Goal: Obtain resource: Download file/media

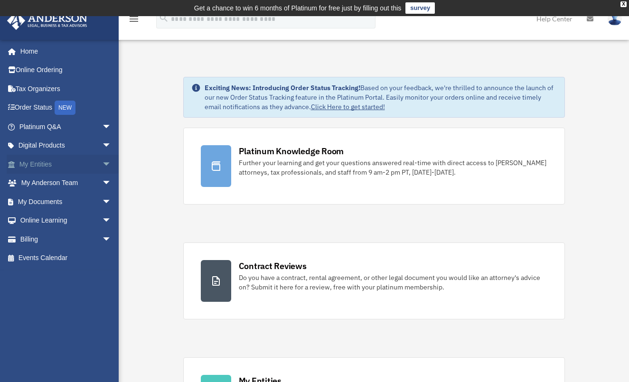
drag, startPoint x: 95, startPoint y: 161, endPoint x: 100, endPoint y: 161, distance: 5.2
click at [102, 161] on span "arrow_drop_down" at bounding box center [111, 164] width 19 height 19
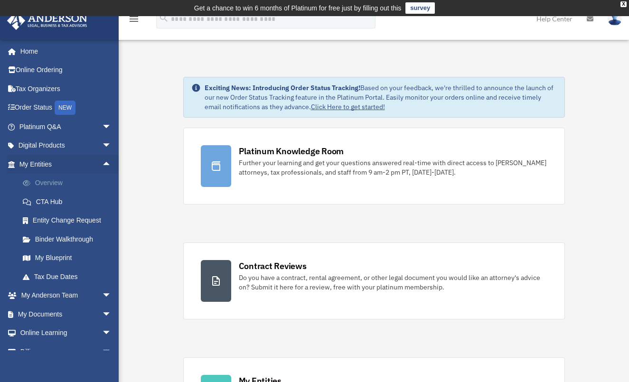
click at [51, 189] on link "Overview" at bounding box center [69, 183] width 113 height 19
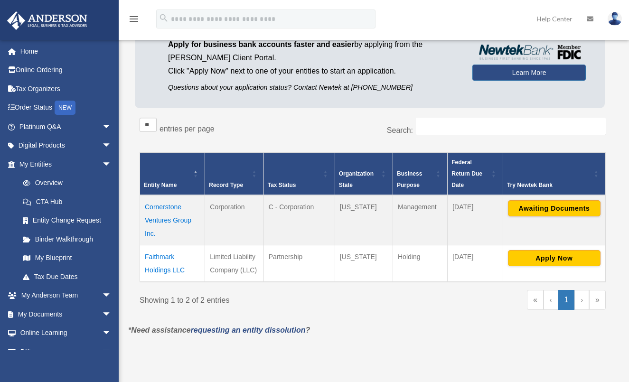
scroll to position [146, 0]
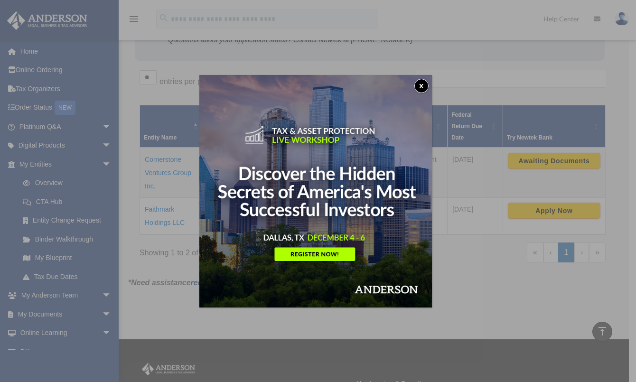
click at [417, 82] on img at bounding box center [315, 191] width 233 height 233
click at [421, 82] on button "x" at bounding box center [422, 86] width 14 height 14
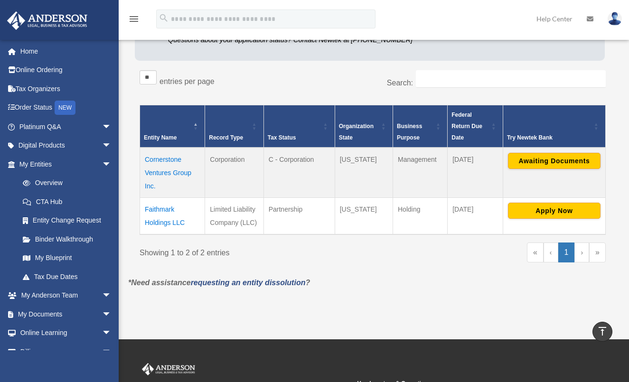
click at [156, 160] on td "Cornerstone Ventures Group Inc." at bounding box center [172, 173] width 65 height 50
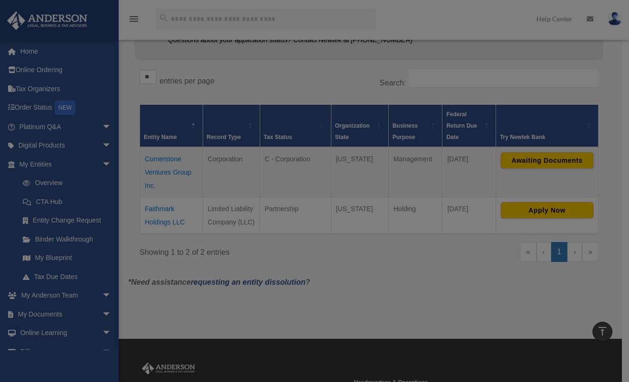
click at [156, 160] on body "X Get a chance to win 6 months of Platinum for free just by filling out this su…" at bounding box center [314, 185] width 629 height 663
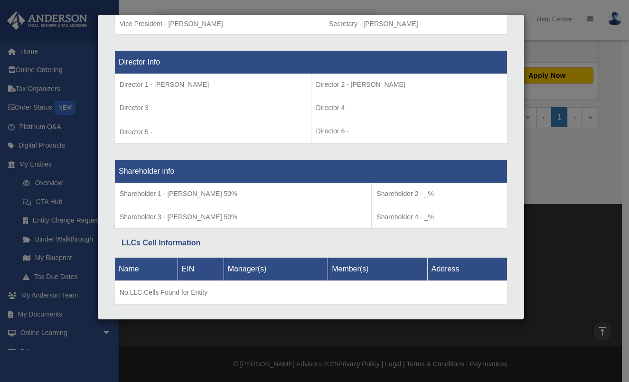
scroll to position [685, 0]
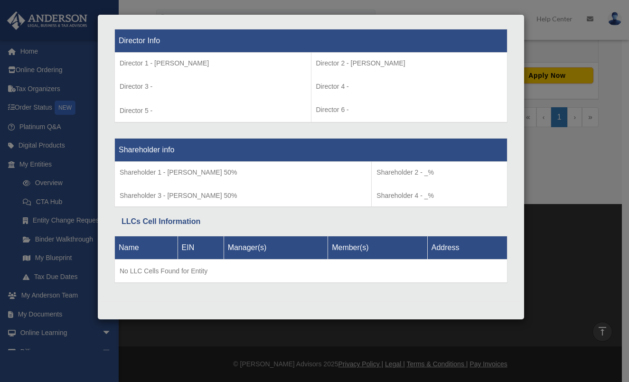
click at [558, 35] on div "Details × Articles Sent Organizational Date" at bounding box center [314, 191] width 629 height 382
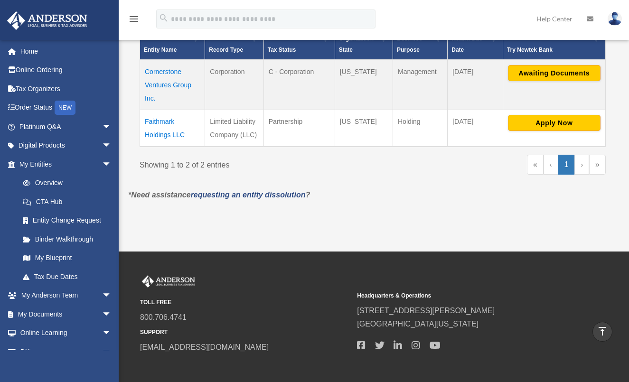
scroll to position [186, 0]
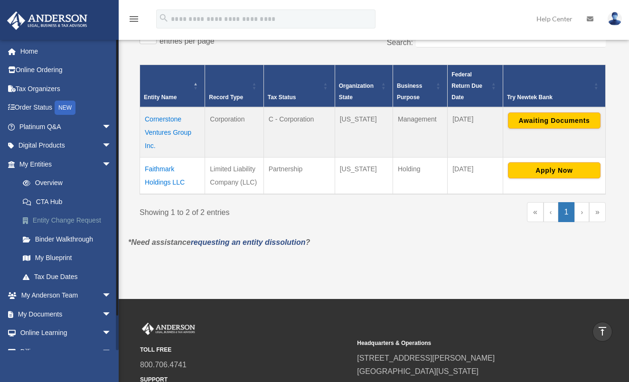
click at [63, 219] on link "Entity Change Request" at bounding box center [69, 220] width 113 height 19
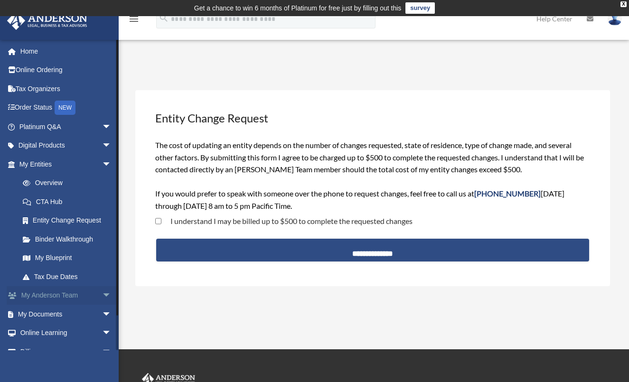
click at [60, 293] on link "My Anderson Team arrow_drop_down" at bounding box center [66, 295] width 119 height 19
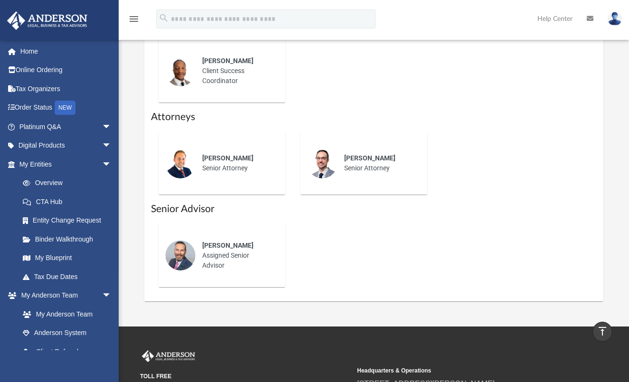
scroll to position [326, 0]
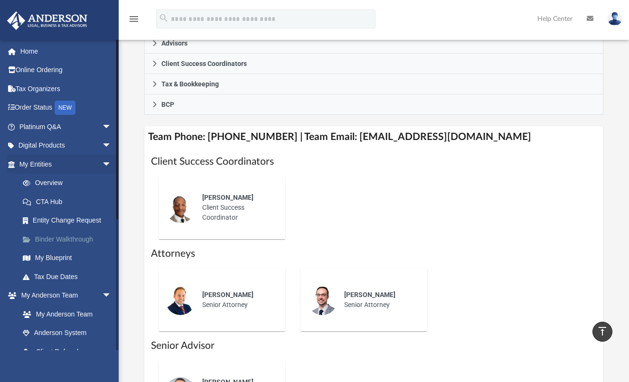
click at [52, 238] on link "Binder Walkthrough" at bounding box center [69, 239] width 113 height 19
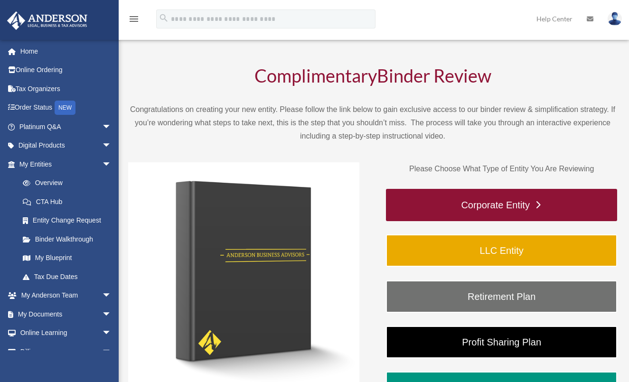
scroll to position [142, 0]
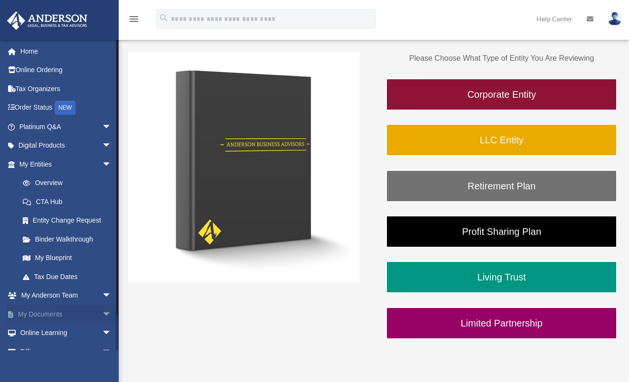
click at [45, 314] on link "My Documents arrow_drop_down" at bounding box center [66, 314] width 119 height 19
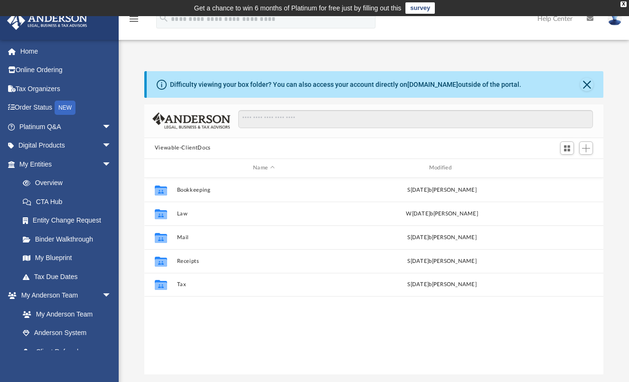
scroll to position [209, 452]
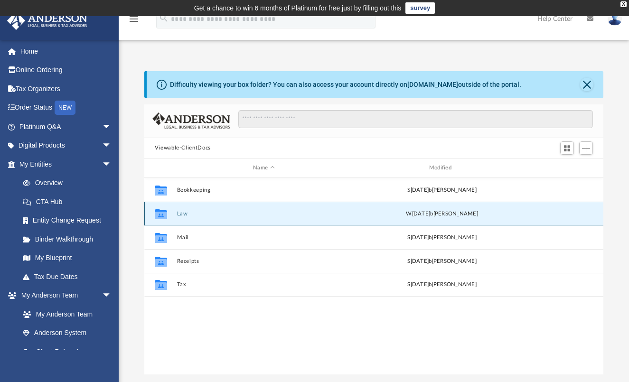
click at [183, 214] on button "Law" at bounding box center [264, 213] width 174 height 6
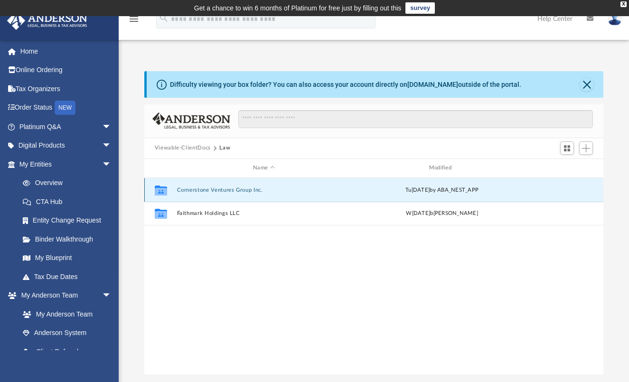
click at [205, 190] on button "Cornerstone Ventures Group Inc." at bounding box center [264, 190] width 174 height 6
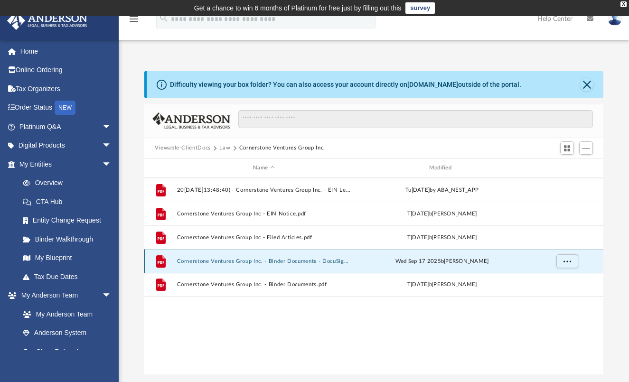
click at [220, 258] on button "Cornerstone Ventures Group Inc. - Binder Documents - DocuSigned.pdf" at bounding box center [264, 261] width 174 height 6
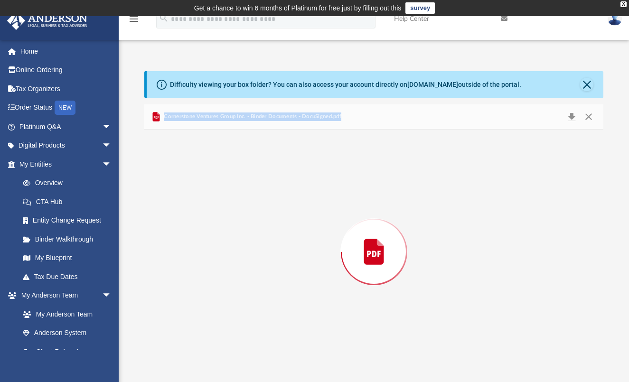
click at [220, 258] on div "Preview" at bounding box center [374, 252] width 460 height 245
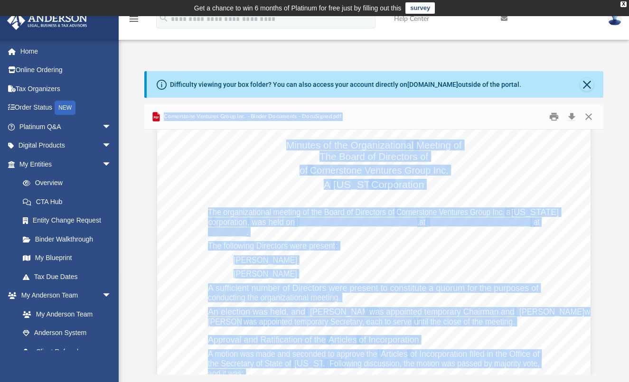
scroll to position [4702, 0]
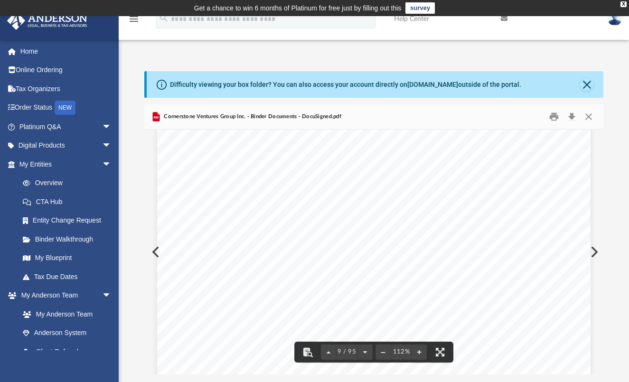
click at [336, 181] on span "____________________________" at bounding box center [357, 182] width 119 height 9
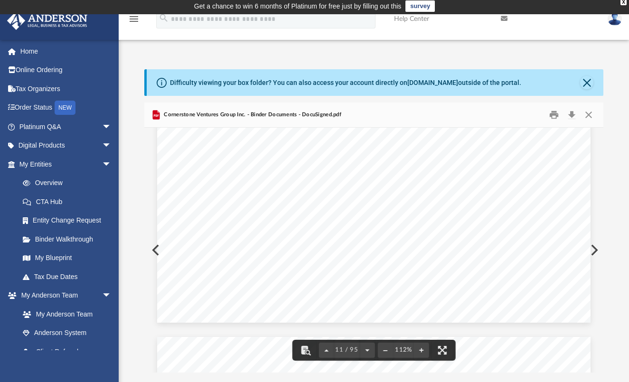
scroll to position [0, 0]
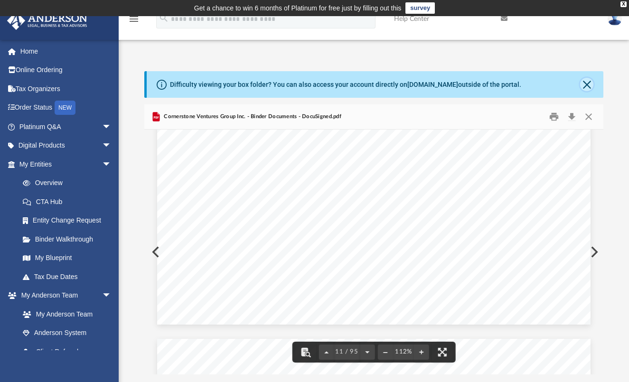
click at [587, 86] on button "Close" at bounding box center [586, 84] width 13 height 13
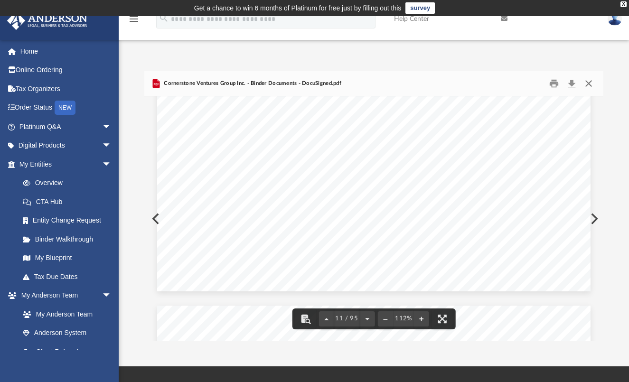
click at [587, 88] on button "Close" at bounding box center [588, 83] width 17 height 15
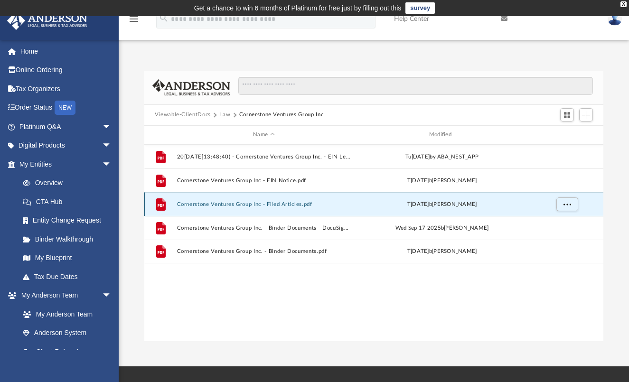
click at [219, 205] on button "Cornerstone Ventures Group Inc - Filed Articles.pdf" at bounding box center [264, 204] width 174 height 6
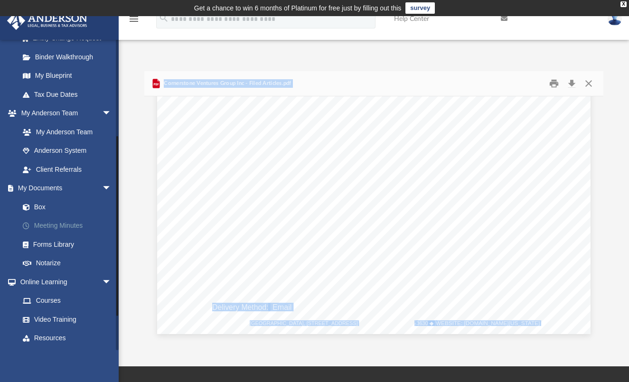
scroll to position [190, 0]
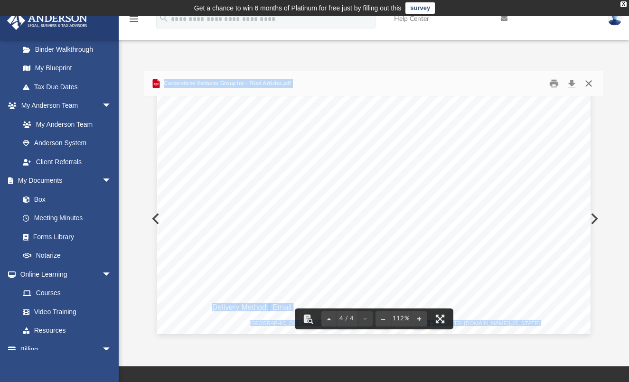
click at [586, 84] on button "Close" at bounding box center [588, 83] width 17 height 15
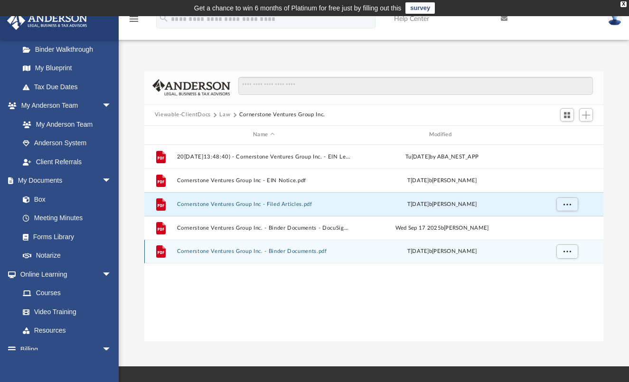
click at [251, 249] on button "Cornerstone Ventures Group Inc. - Binder Documents.pdf" at bounding box center [264, 251] width 174 height 6
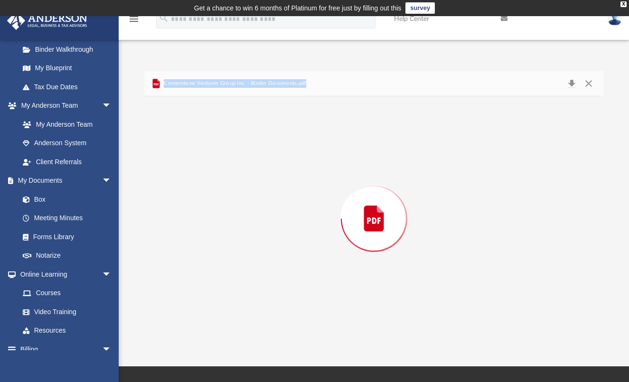
click at [251, 249] on div "Preview" at bounding box center [374, 218] width 460 height 245
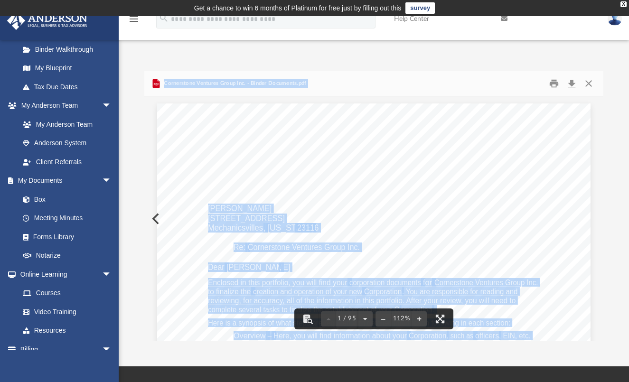
drag, startPoint x: 251, startPoint y: 249, endPoint x: 453, endPoint y: 207, distance: 206.7
click at [453, 207] on div "Brett Goodman 10009 Hawks Ct. Mechanicsvilles , Virginia 23116 Re: Cornerstone …" at bounding box center [374, 384] width 434 height 561
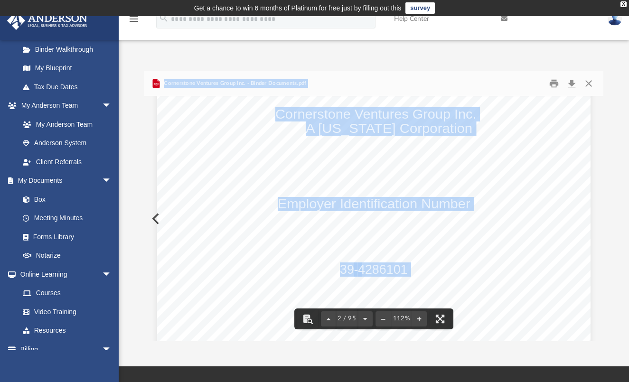
scroll to position [665, 0]
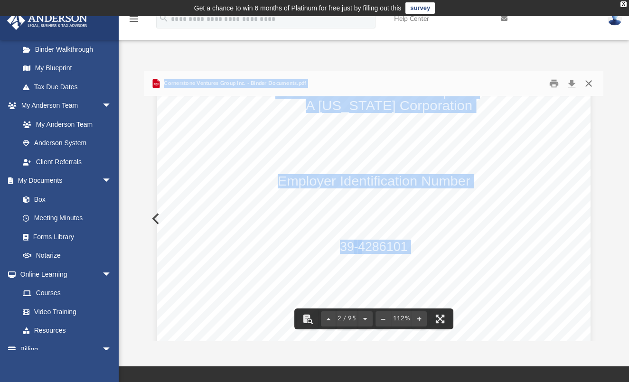
click at [586, 85] on button "Close" at bounding box center [588, 83] width 17 height 15
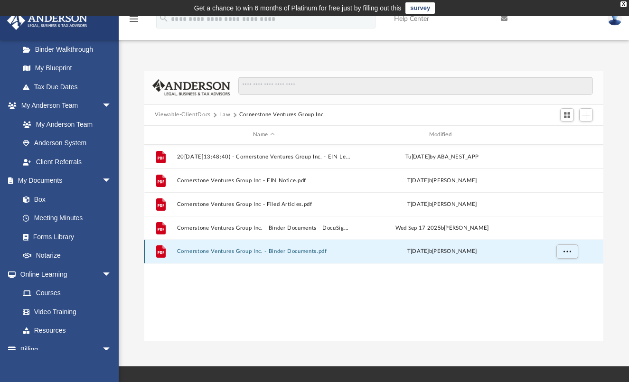
click at [305, 251] on button "Cornerstone Ventures Group Inc. - Binder Documents.pdf" at bounding box center [264, 251] width 174 height 6
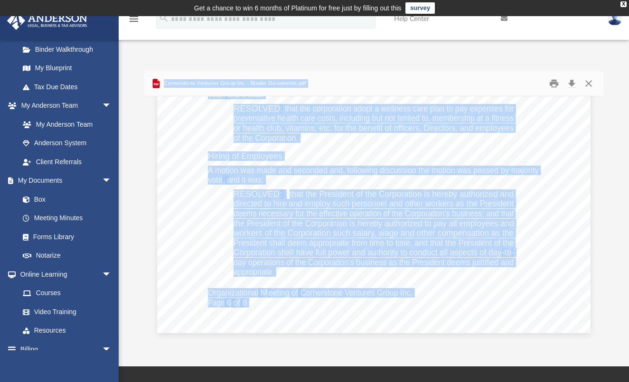
scroll to position [7986, 0]
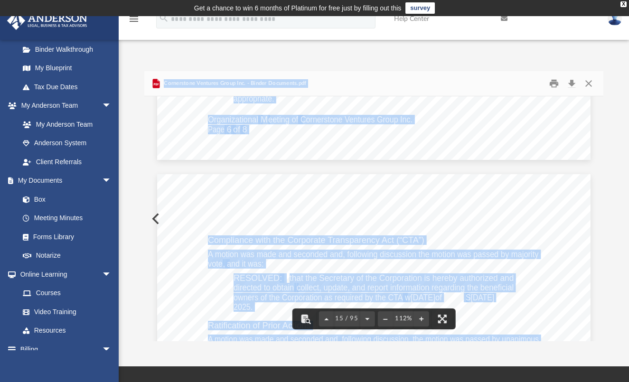
drag, startPoint x: 423, startPoint y: 250, endPoint x: 422, endPoint y: 237, distance: 12.4
drag, startPoint x: 388, startPoint y: 235, endPoint x: 411, endPoint y: 198, distance: 43.4
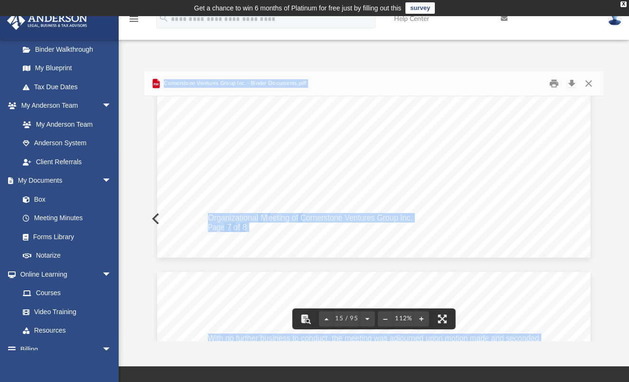
scroll to position [8651, 0]
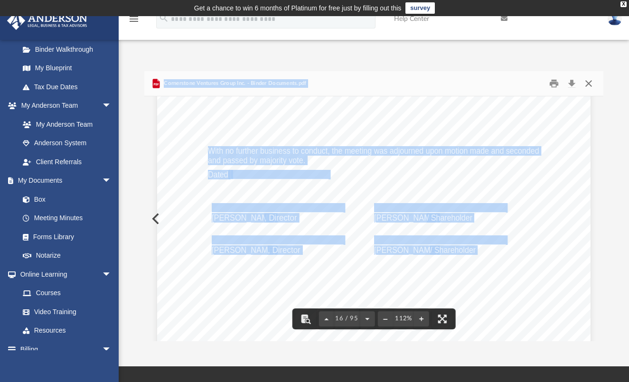
click at [587, 85] on button "Close" at bounding box center [588, 83] width 17 height 15
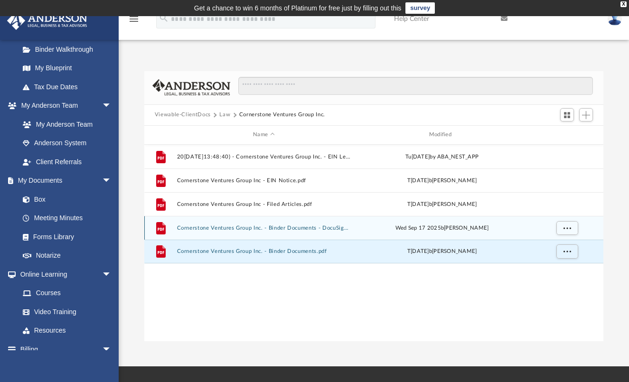
click at [281, 229] on button "Cornerstone Ventures Group Inc. - Binder Documents - DocuSigned.pdf" at bounding box center [264, 228] width 174 height 6
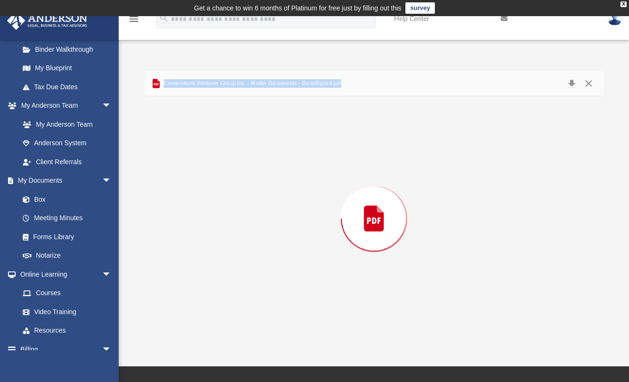
scroll to position [5755, 0]
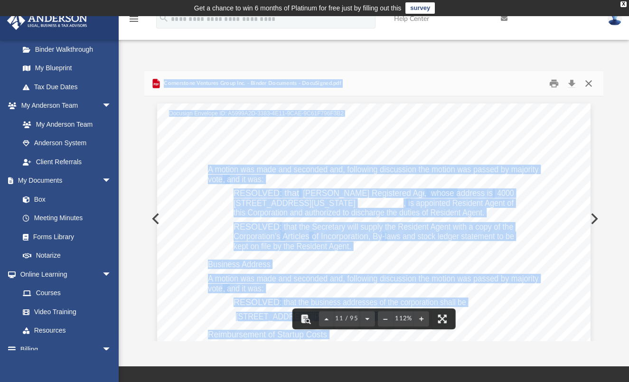
click at [584, 79] on button "Close" at bounding box center [588, 83] width 17 height 15
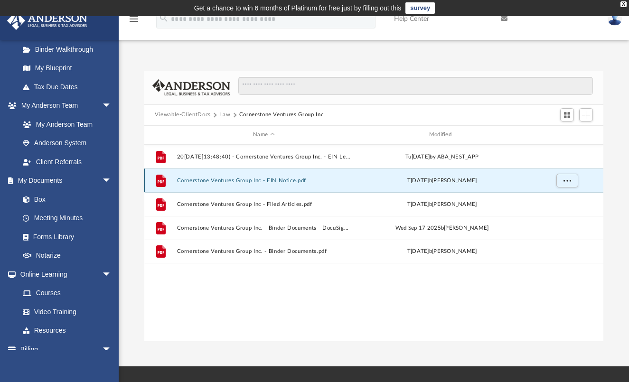
click at [269, 181] on button "Cornerstone Ventures Group Inc - EIN Notice.pdf" at bounding box center [264, 180] width 174 height 6
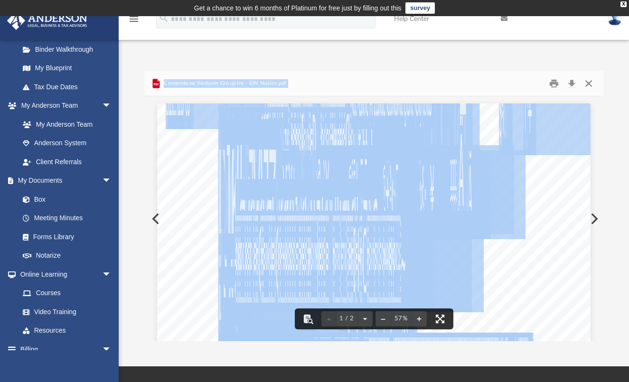
click at [589, 84] on button "Close" at bounding box center [588, 83] width 17 height 15
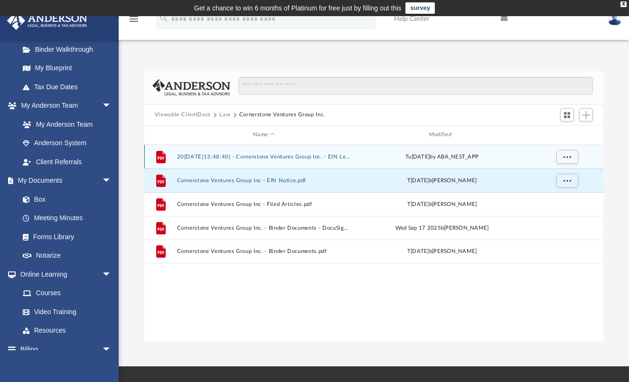
click at [275, 152] on div "File 2025.09.23 (13:48:40) - Cornerstone Ventures Group Inc. - EIN Letter from …" at bounding box center [374, 157] width 460 height 24
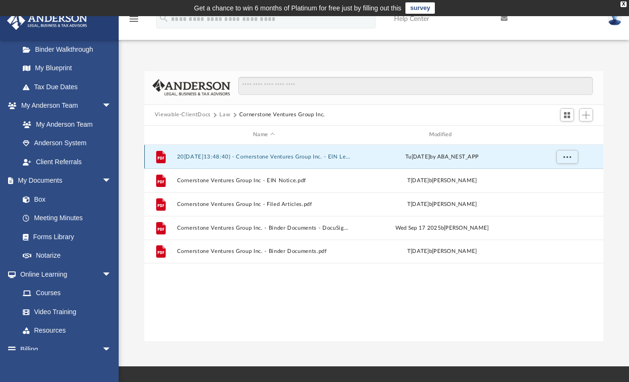
click at [287, 158] on button "2025.09.23 (13:48:40) - Cornerstone Ventures Group Inc. - EIN Letter from IRS.p…" at bounding box center [264, 156] width 174 height 6
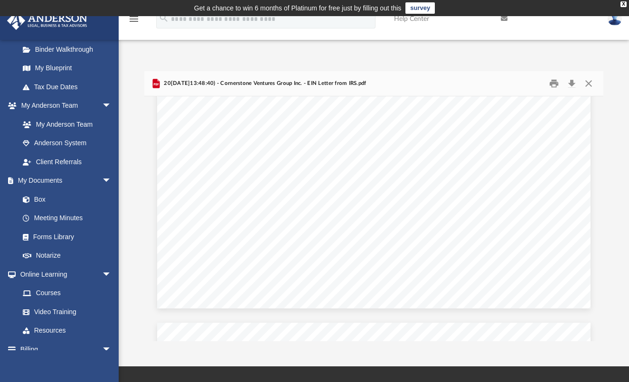
scroll to position [380, 0]
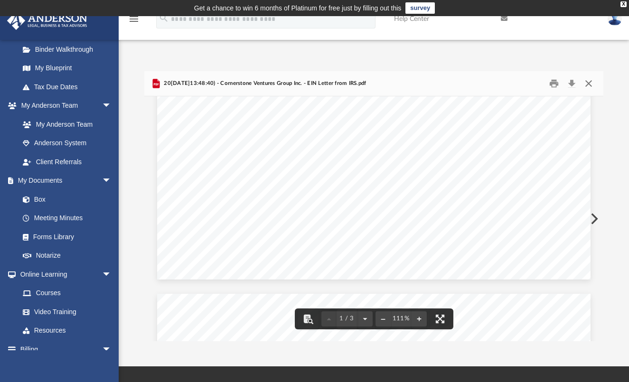
click at [595, 84] on button "Close" at bounding box center [588, 83] width 17 height 15
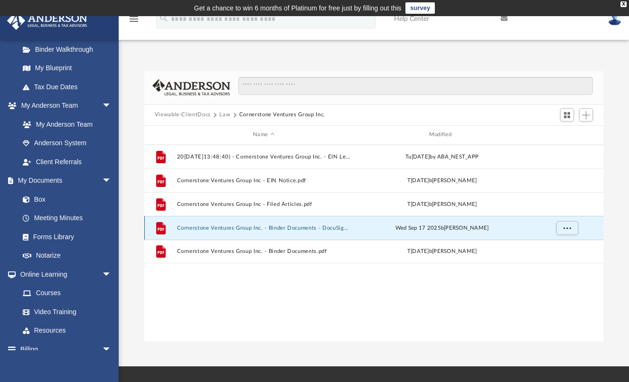
click at [245, 228] on button "Cornerstone Ventures Group Inc. - Binder Documents - DocuSigned.pdf" at bounding box center [264, 228] width 174 height 6
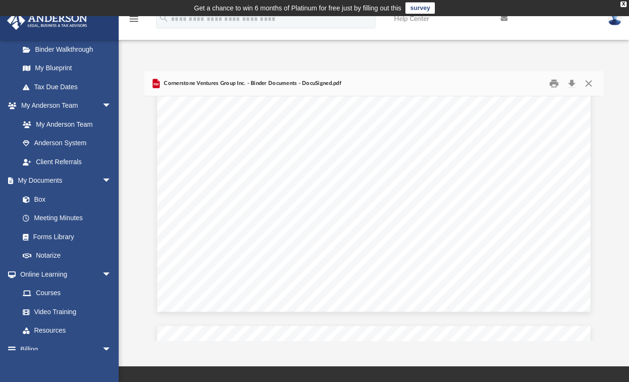
scroll to position [209, 452]
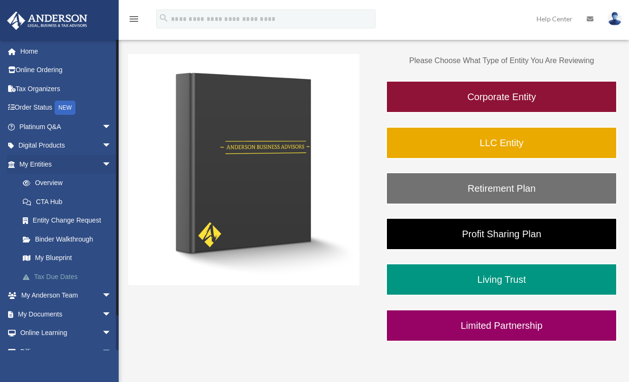
scroll to position [140, 0]
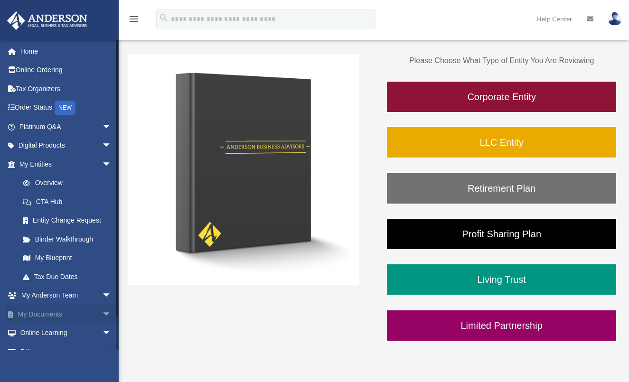
click at [102, 313] on span "arrow_drop_down" at bounding box center [111, 314] width 19 height 19
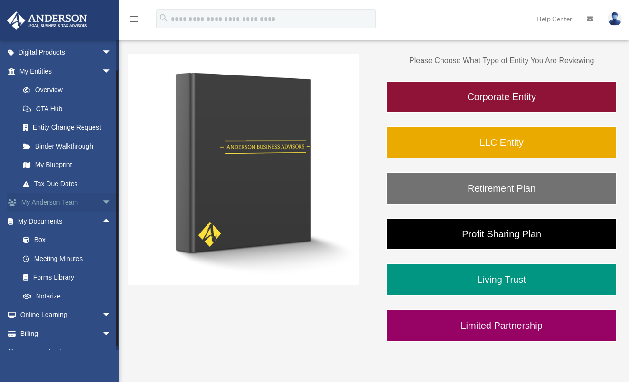
scroll to position [95, 0]
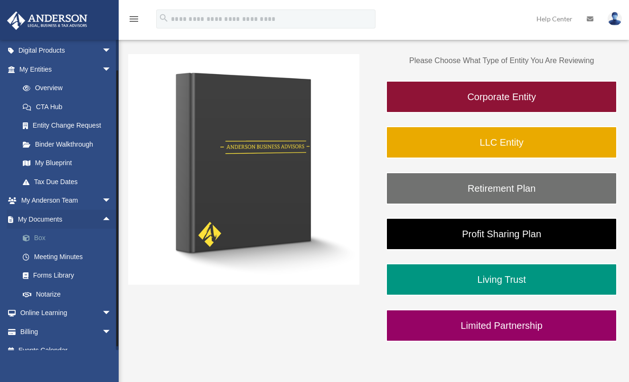
click at [41, 241] on link "Box" at bounding box center [69, 238] width 113 height 19
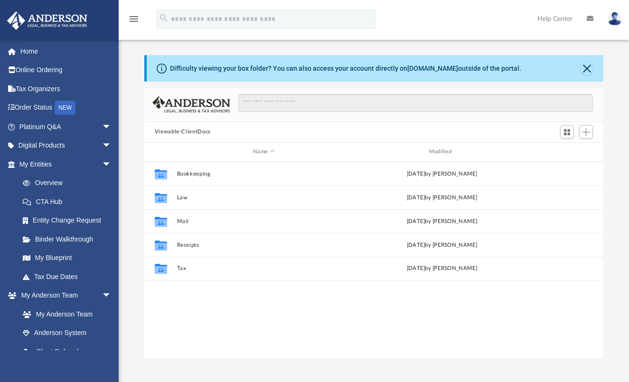
scroll to position [209, 452]
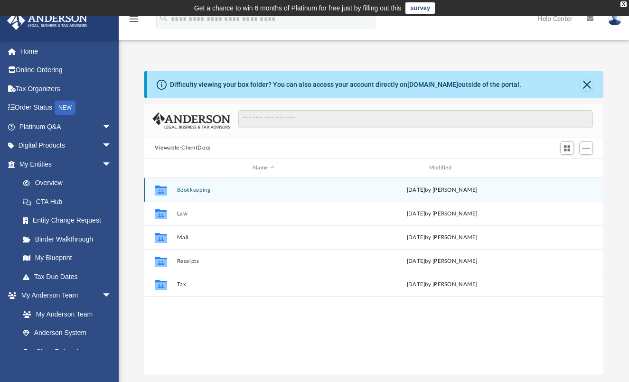
click at [185, 191] on button "Bookkeeping" at bounding box center [264, 190] width 174 height 6
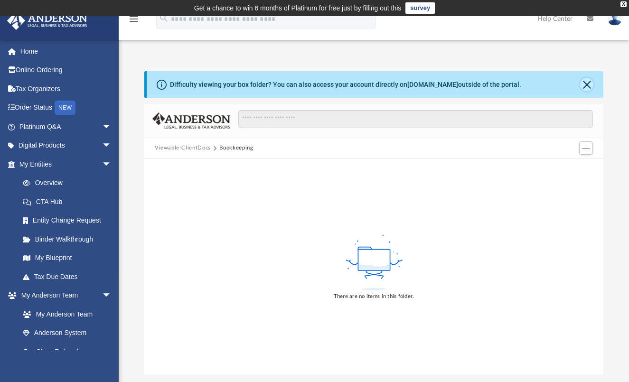
click at [587, 82] on button "Close" at bounding box center [586, 84] width 13 height 13
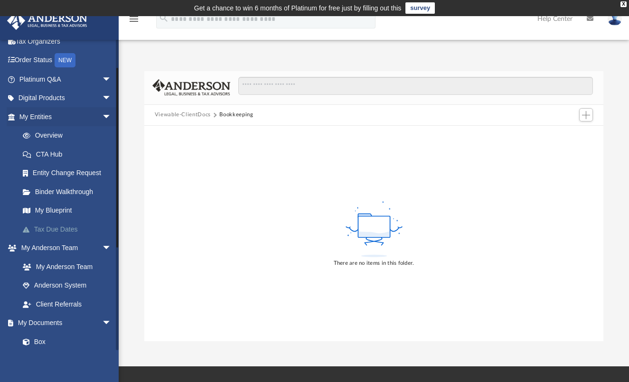
scroll to position [95, 0]
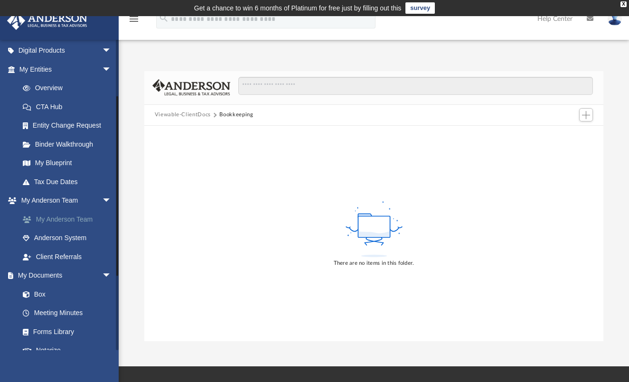
click at [64, 221] on link "My Anderson Team" at bounding box center [69, 219] width 113 height 19
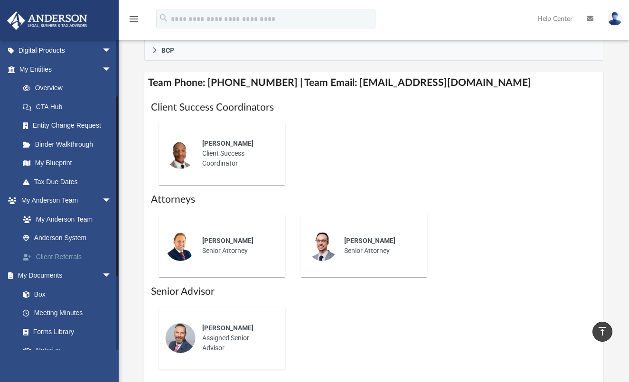
scroll to position [142, 0]
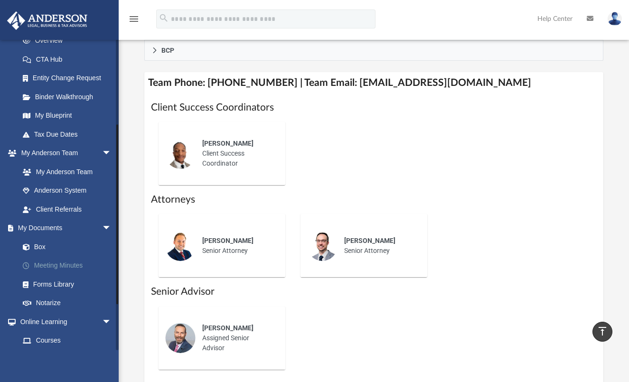
click at [50, 261] on link "Meeting Minutes" at bounding box center [69, 265] width 113 height 19
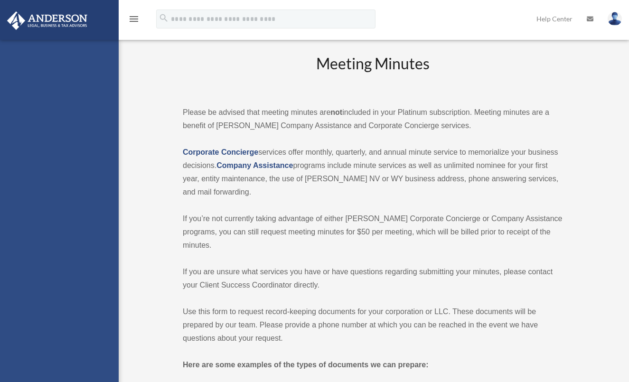
drag, startPoint x: 0, startPoint y: 0, endPoint x: 47, endPoint y: 262, distance: 266.5
click at [47, 262] on link "Forms Library" at bounding box center [65, 258] width 105 height 19
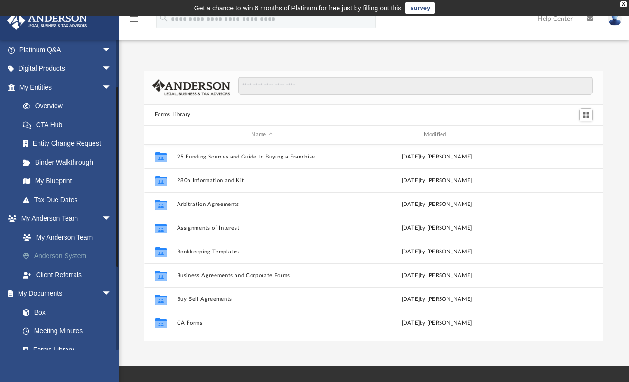
scroll to position [124, 0]
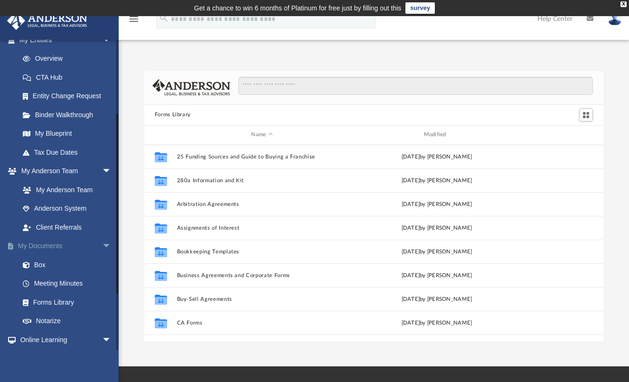
click at [102, 247] on span "arrow_drop_down" at bounding box center [111, 246] width 19 height 19
click at [102, 247] on span "arrow_drop_up" at bounding box center [111, 246] width 19 height 19
click at [41, 266] on link "Box" at bounding box center [69, 265] width 113 height 19
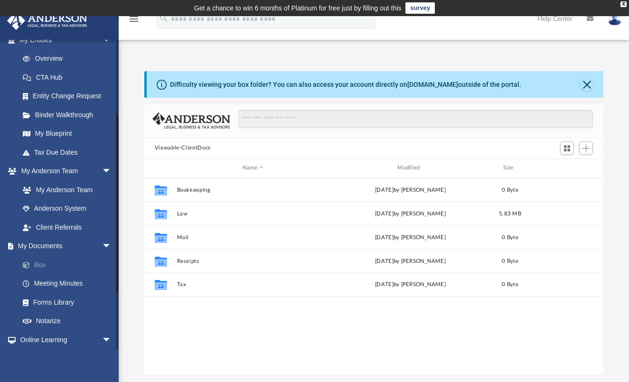
scroll to position [209, 452]
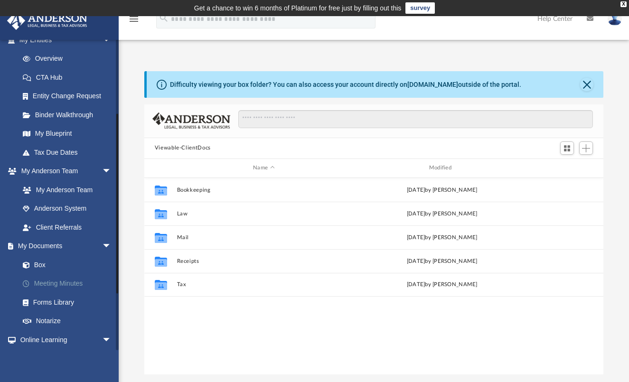
click at [41, 281] on link "Meeting Minutes" at bounding box center [69, 284] width 113 height 19
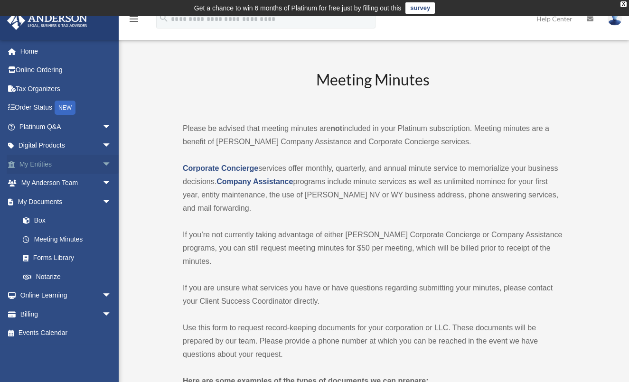
click at [102, 163] on span "arrow_drop_down" at bounding box center [111, 164] width 19 height 19
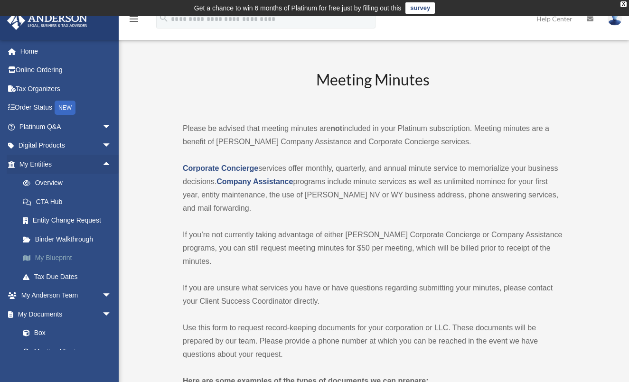
click at [55, 257] on link "My Blueprint" at bounding box center [69, 258] width 113 height 19
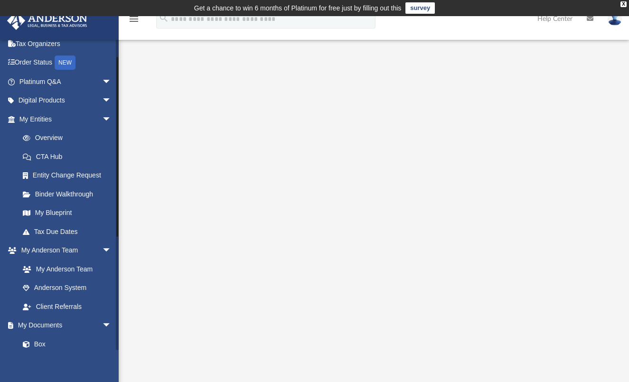
scroll to position [29, 0]
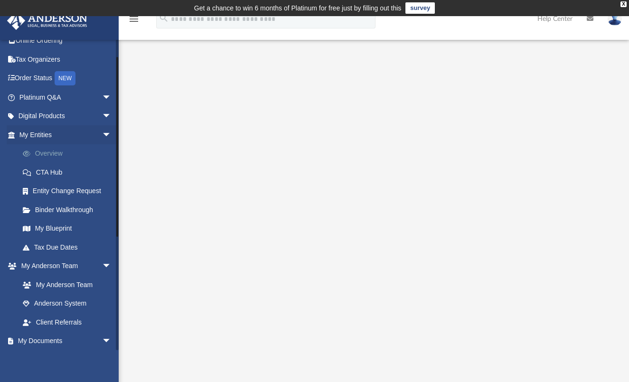
click at [54, 158] on link "Overview" at bounding box center [69, 153] width 113 height 19
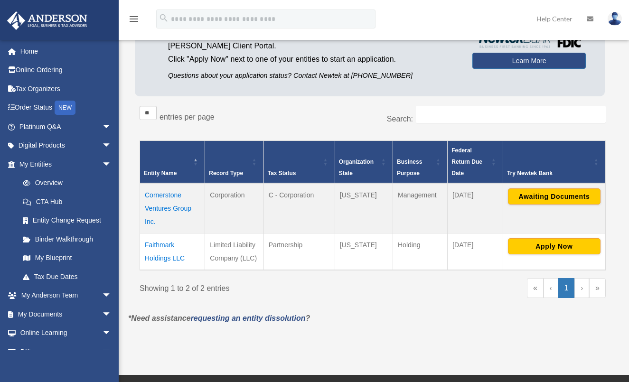
scroll to position [110, 0]
click at [155, 194] on td "Cornerstone Ventures Group Inc." at bounding box center [172, 208] width 65 height 50
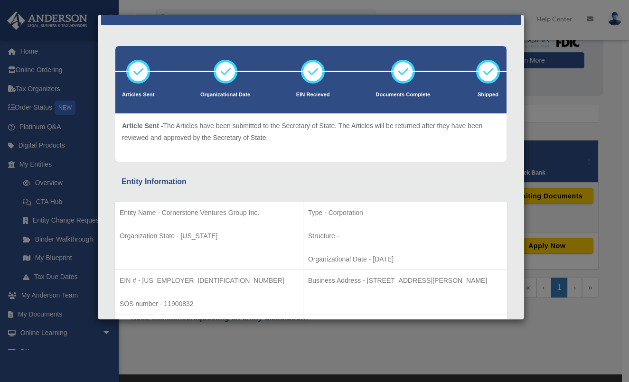
scroll to position [0, 0]
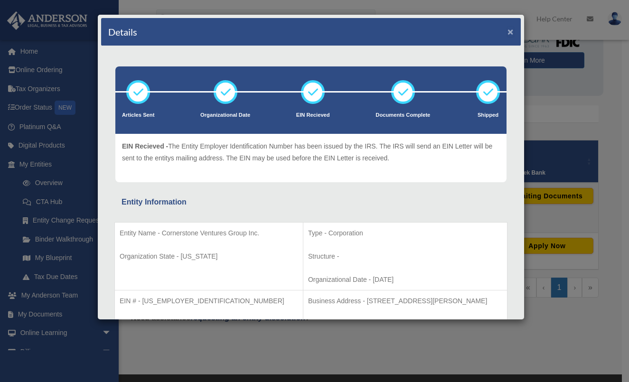
click at [508, 30] on button "×" at bounding box center [511, 32] width 6 height 10
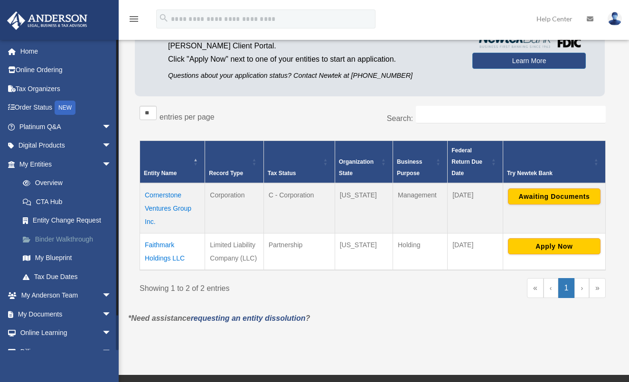
click at [55, 239] on link "Binder Walkthrough" at bounding box center [69, 239] width 113 height 19
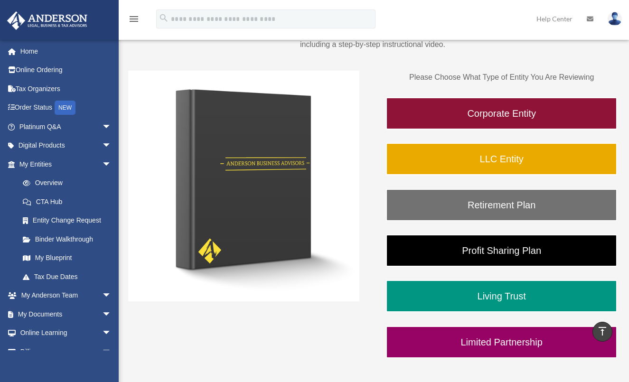
scroll to position [106, 0]
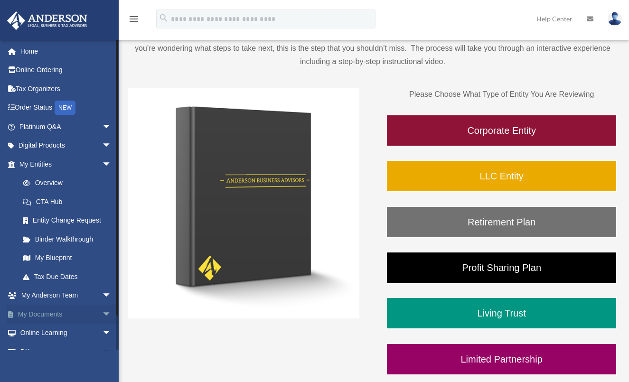
drag, startPoint x: 96, startPoint y: 313, endPoint x: 103, endPoint y: 313, distance: 7.2
click at [102, 313] on span "arrow_drop_down" at bounding box center [111, 314] width 19 height 19
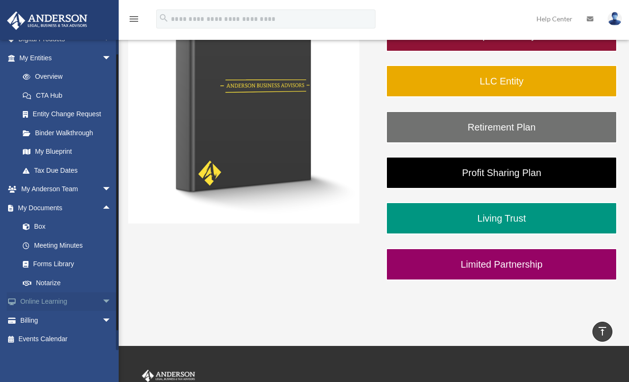
scroll to position [107, 0]
click at [47, 259] on link "Forms Library" at bounding box center [69, 264] width 113 height 19
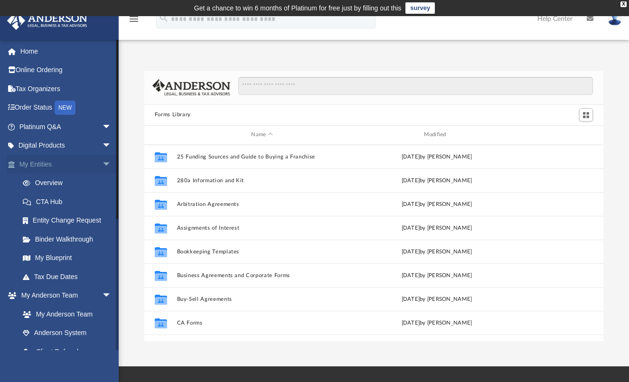
click at [102, 166] on span "arrow_drop_down" at bounding box center [111, 164] width 19 height 19
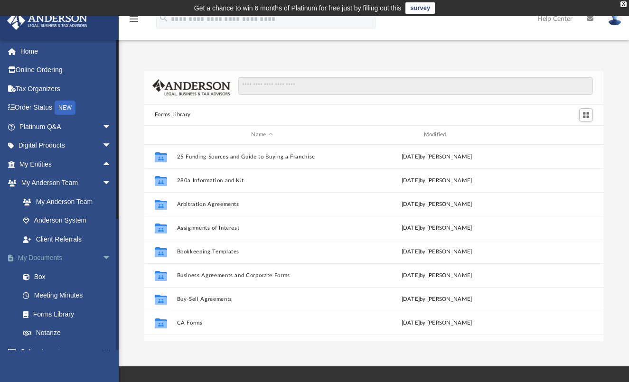
click at [50, 260] on link "My Documents arrow_drop_down" at bounding box center [66, 258] width 119 height 19
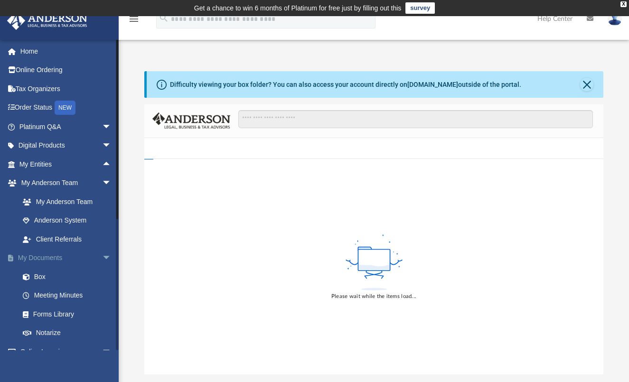
click at [50, 260] on link "My Documents arrow_drop_down" at bounding box center [66, 258] width 119 height 19
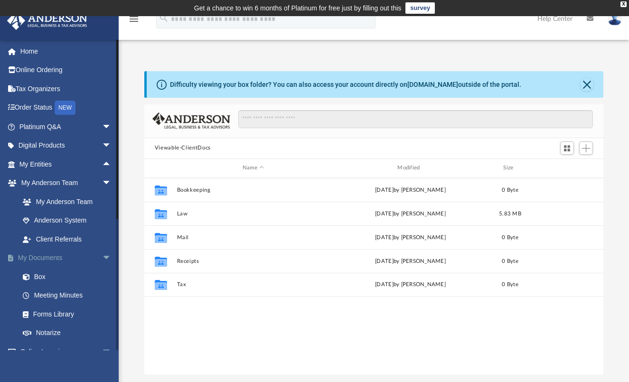
scroll to position [209, 452]
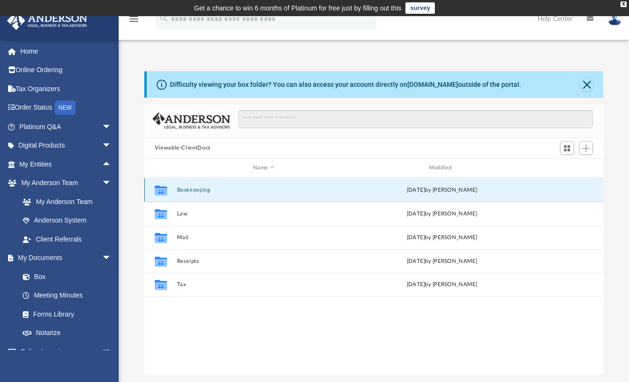
click at [189, 193] on button "Bookkeeping" at bounding box center [264, 190] width 174 height 6
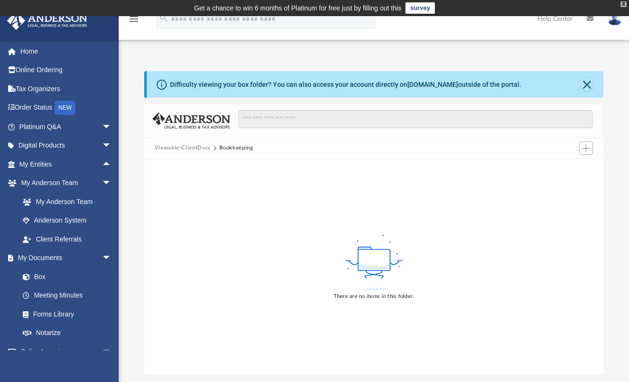
click at [623, 2] on div "X" at bounding box center [624, 4] width 6 height 6
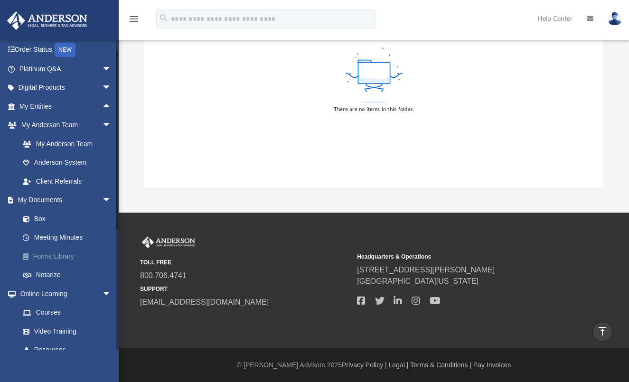
scroll to position [0, 0]
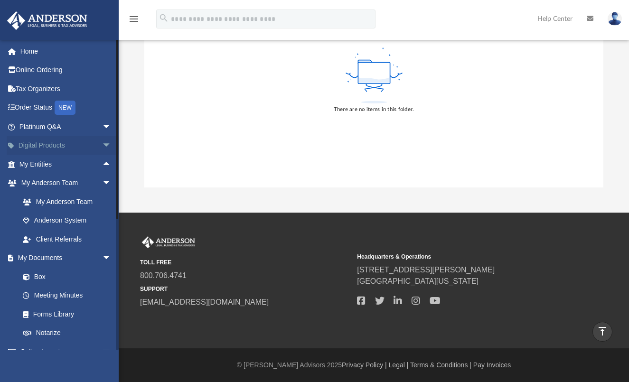
click at [105, 144] on span "arrow_drop_down" at bounding box center [111, 145] width 19 height 19
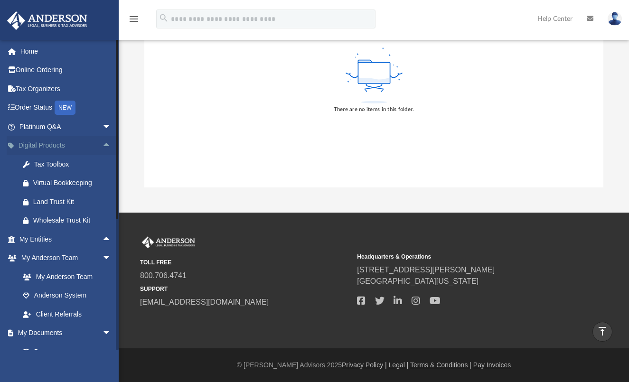
click at [102, 143] on span "arrow_drop_up" at bounding box center [111, 145] width 19 height 19
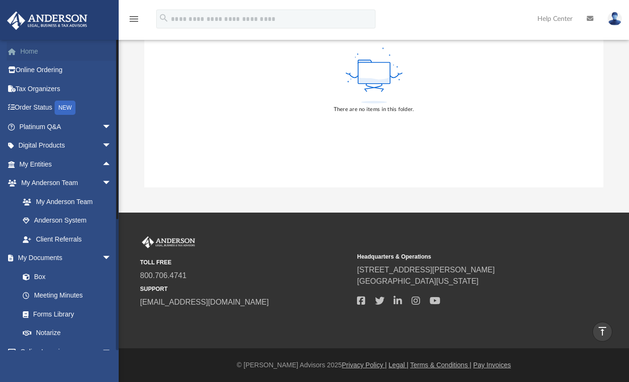
click at [29, 54] on link "Home" at bounding box center [66, 51] width 119 height 19
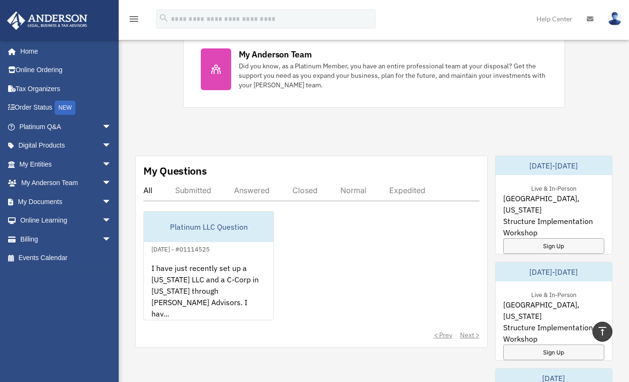
scroll to position [427, 0]
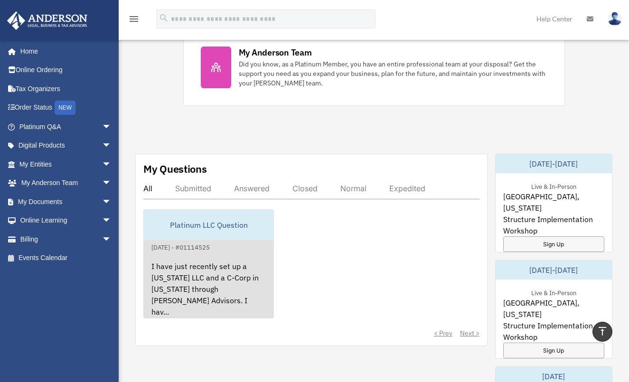
click at [205, 247] on div "[DATE] - #01114525" at bounding box center [181, 247] width 74 height 10
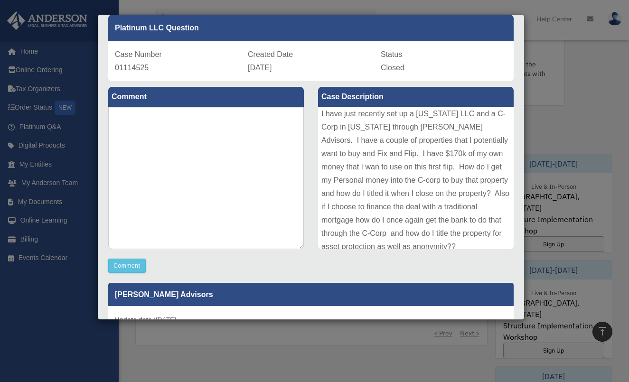
scroll to position [0, 0]
click at [372, 5] on div "Case Detail × Platinum LLC Question Case Number 01114525 Created Date September…" at bounding box center [314, 191] width 629 height 382
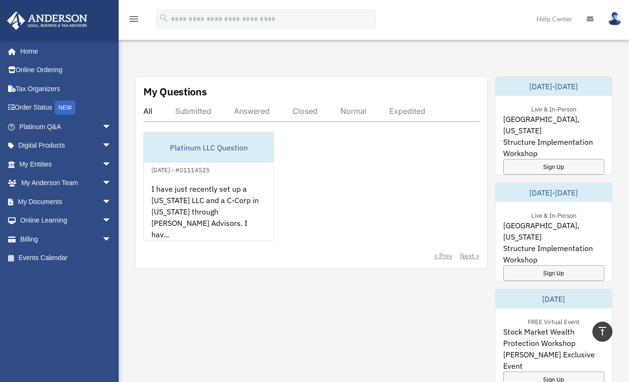
scroll to position [617, 0]
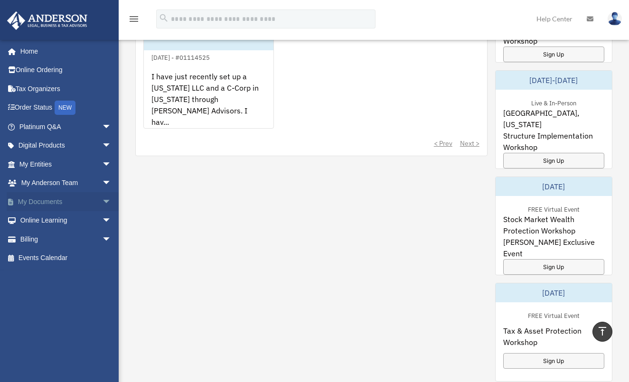
click at [102, 201] on span "arrow_drop_down" at bounding box center [111, 201] width 19 height 19
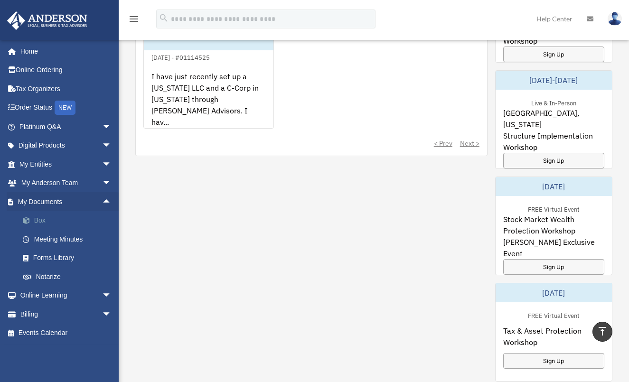
click at [41, 218] on link "Box" at bounding box center [69, 220] width 113 height 19
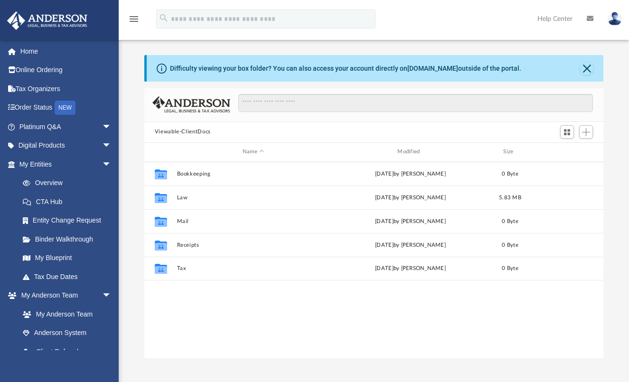
scroll to position [209, 452]
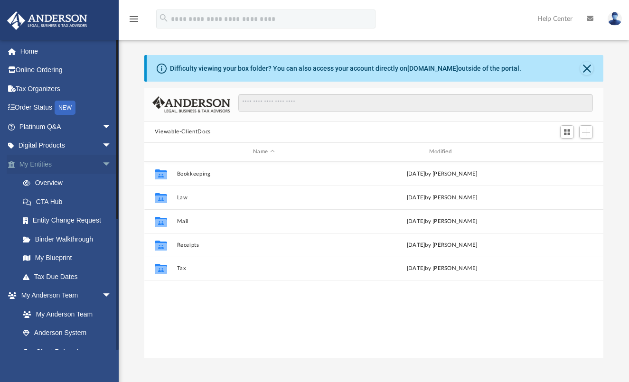
click at [45, 160] on link "My Entities arrow_drop_down" at bounding box center [66, 164] width 119 height 19
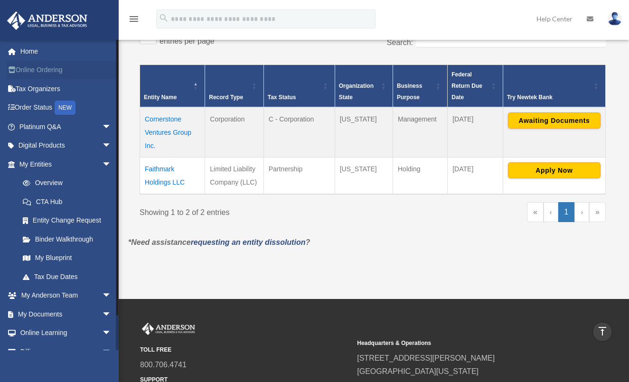
click at [38, 72] on link "Online Ordering" at bounding box center [66, 70] width 119 height 19
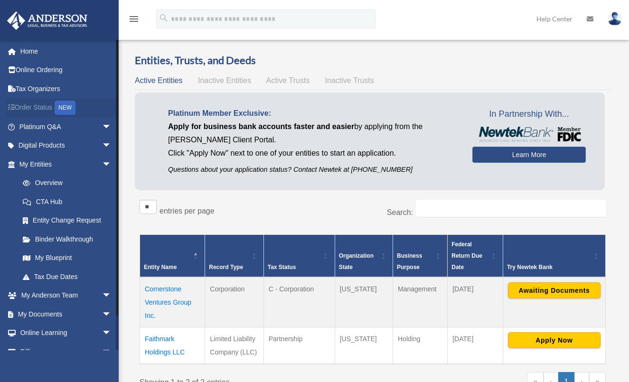
scroll to position [170, 0]
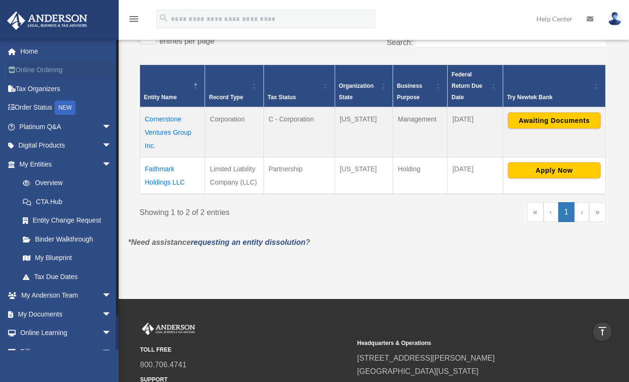
click at [29, 65] on link "Online Ordering" at bounding box center [66, 70] width 119 height 19
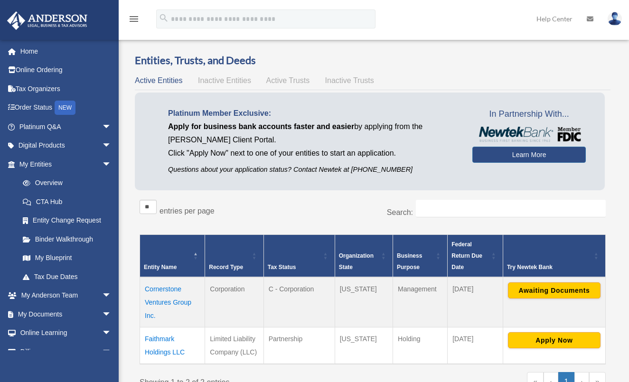
scroll to position [170, 0]
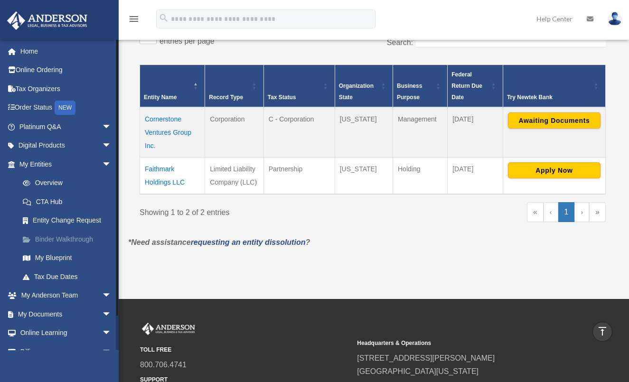
click at [66, 241] on link "Binder Walkthrough" at bounding box center [69, 239] width 113 height 19
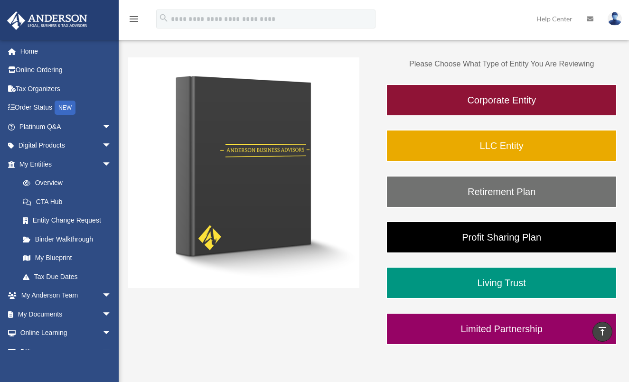
scroll to position [90, 0]
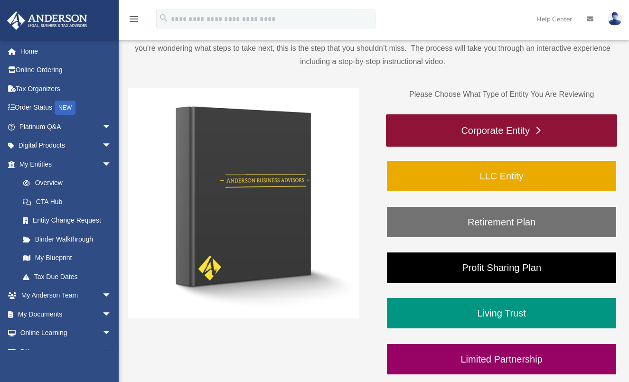
click at [479, 124] on link "Corporate Entity" at bounding box center [501, 130] width 231 height 32
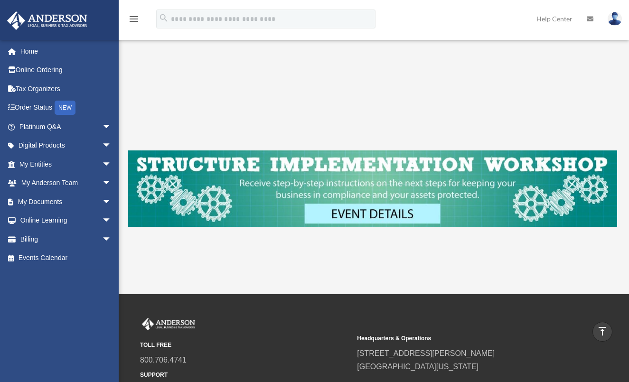
scroll to position [182, 0]
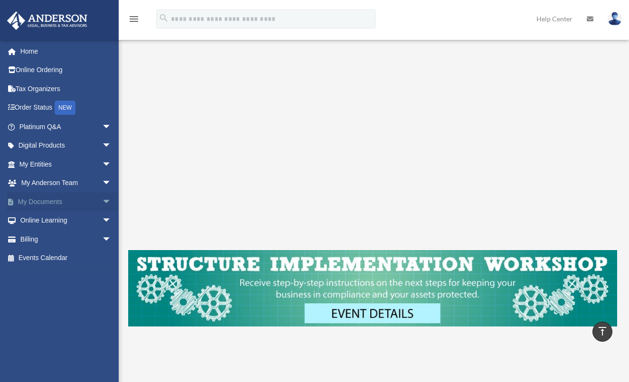
click at [51, 201] on link "My Documents arrow_drop_down" at bounding box center [66, 201] width 119 height 19
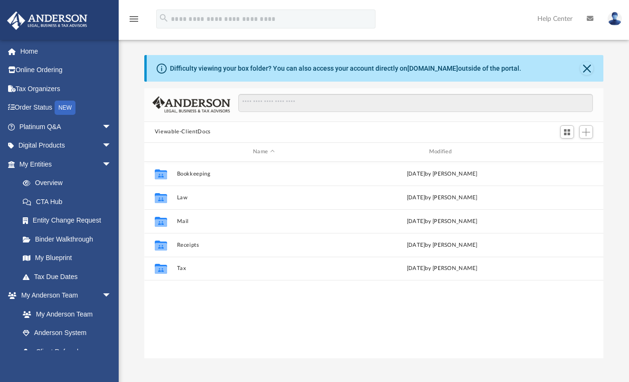
click at [184, 131] on button "Viewable-ClientDocs" at bounding box center [183, 132] width 56 height 9
click at [194, 133] on button "Viewable-ClientDocs" at bounding box center [183, 132] width 56 height 9
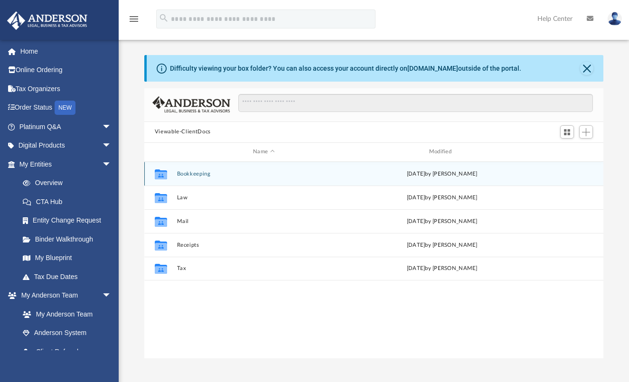
click at [190, 173] on button "Bookkeeping" at bounding box center [264, 174] width 174 height 6
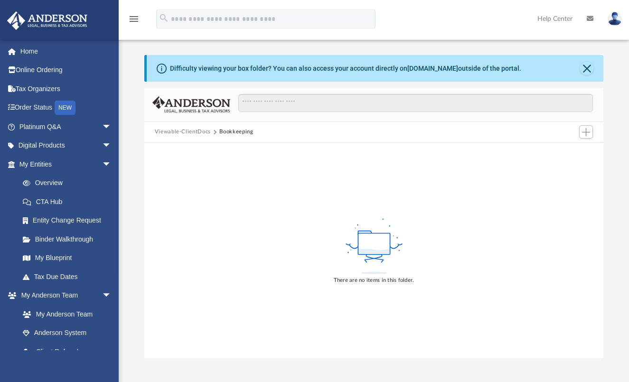
click at [182, 132] on button "Viewable-ClientDocs" at bounding box center [183, 132] width 56 height 9
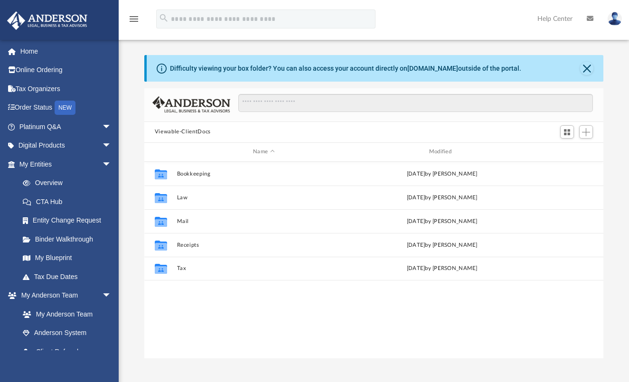
scroll to position [209, 452]
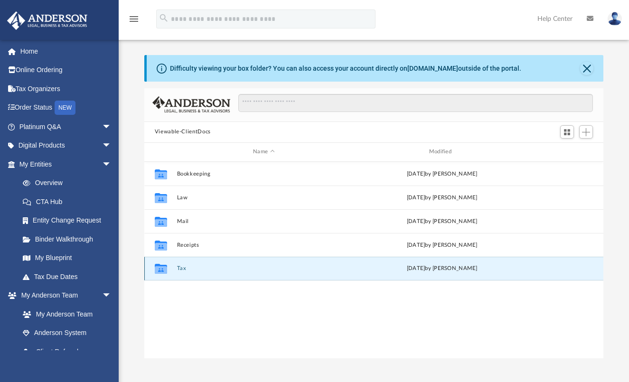
click at [184, 270] on button "Tax" at bounding box center [264, 269] width 174 height 6
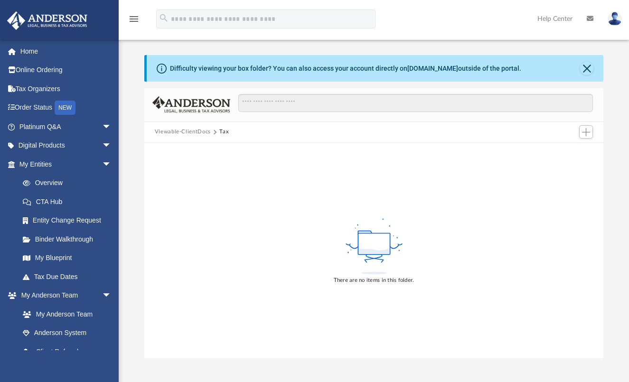
click at [173, 129] on button "Viewable-ClientDocs" at bounding box center [183, 132] width 56 height 9
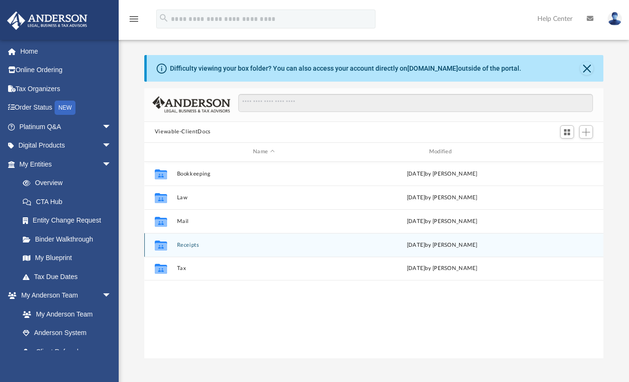
click at [181, 242] on button "Receipts" at bounding box center [264, 245] width 174 height 6
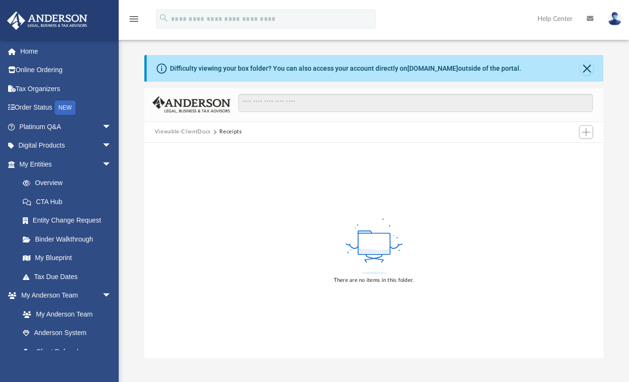
click at [165, 132] on button "Viewable-ClientDocs" at bounding box center [183, 132] width 56 height 9
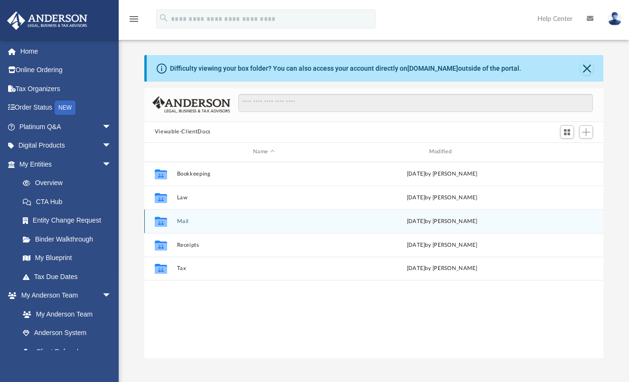
click at [184, 218] on div "Collaborated Folder Mail Sun Sep 7 2025 by Charles Rogler" at bounding box center [374, 221] width 460 height 24
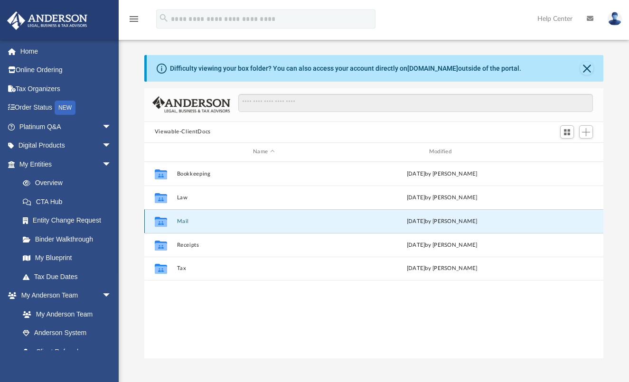
click at [183, 219] on button "Mail" at bounding box center [264, 221] width 174 height 6
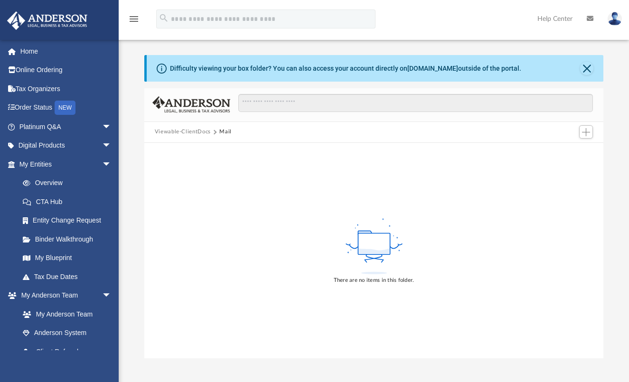
click at [180, 132] on button "Viewable-ClientDocs" at bounding box center [183, 132] width 56 height 9
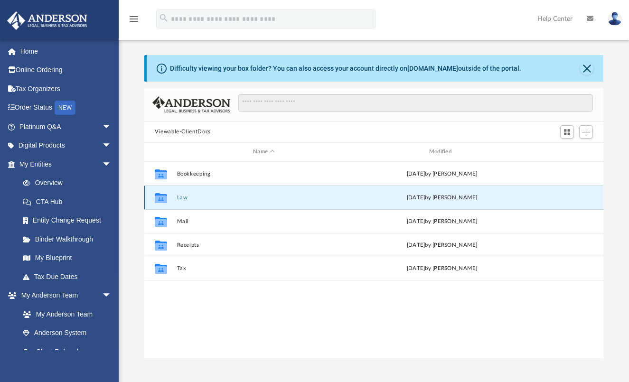
click at [179, 196] on button "Law" at bounding box center [264, 197] width 174 height 6
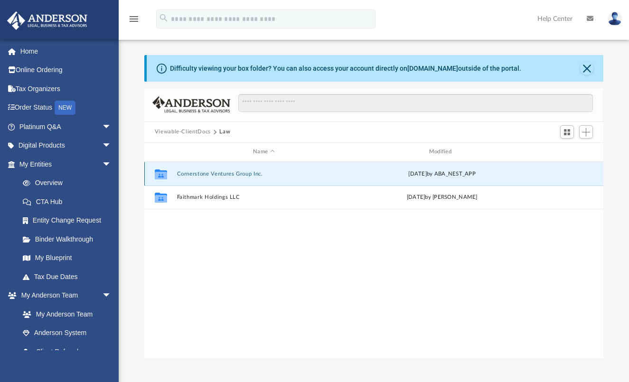
click at [193, 172] on button "Cornerstone Ventures Group Inc." at bounding box center [264, 174] width 174 height 6
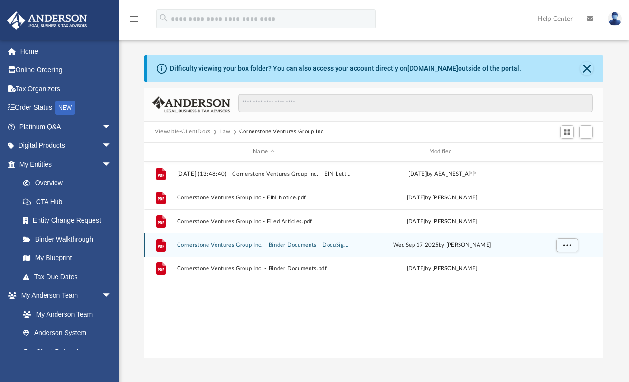
click at [275, 243] on button "Cornerstone Ventures Group Inc. - Binder Documents - DocuSigned.pdf" at bounding box center [264, 245] width 174 height 6
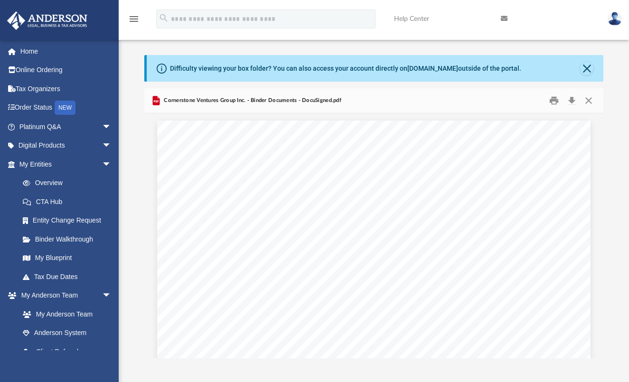
scroll to position [8632, 0]
click at [552, 104] on button "Print" at bounding box center [554, 100] width 19 height 15
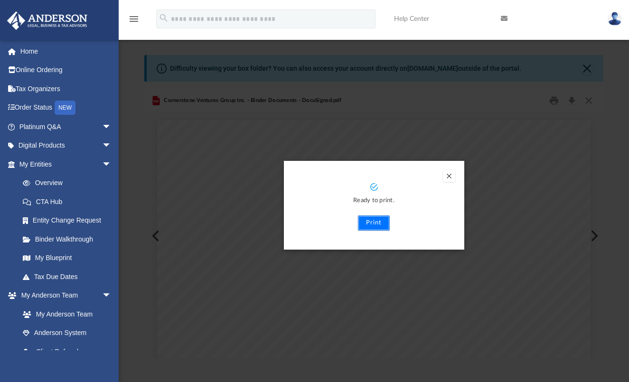
click at [378, 223] on button "Print" at bounding box center [374, 223] width 32 height 15
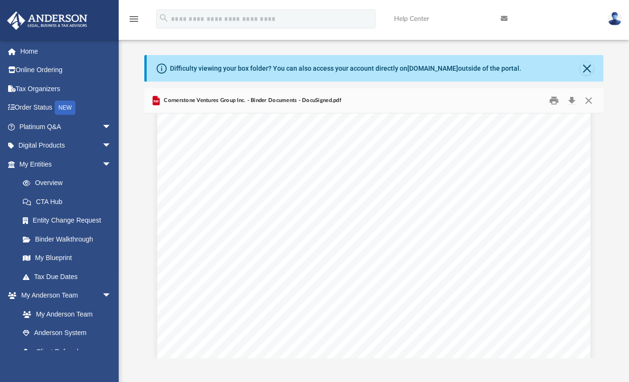
scroll to position [36847, 0]
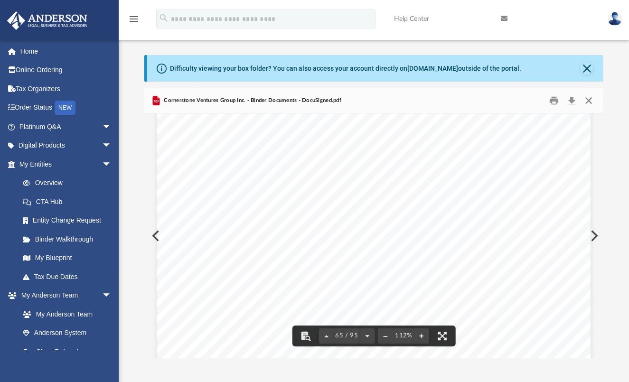
click at [585, 101] on button "Close" at bounding box center [588, 100] width 17 height 15
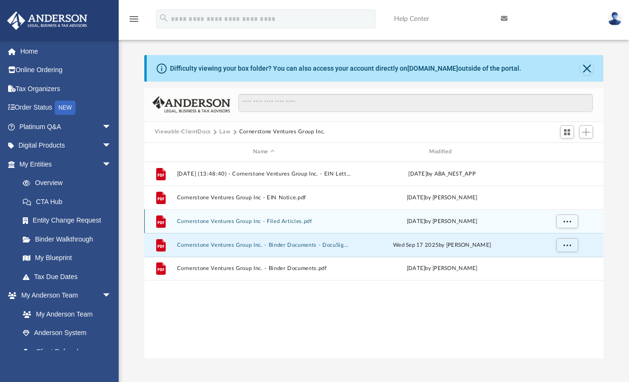
click at [239, 222] on button "Cornerstone Ventures Group Inc - Filed Articles.pdf" at bounding box center [264, 221] width 174 height 6
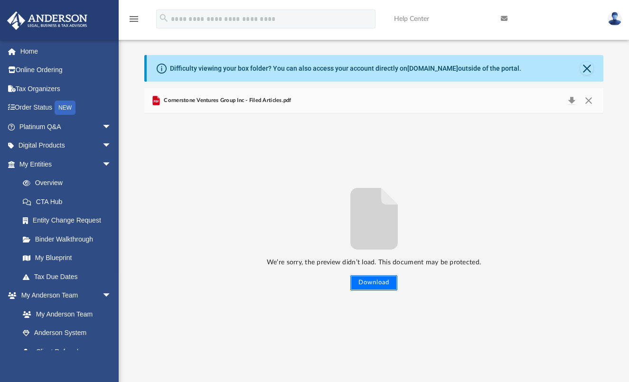
click at [378, 284] on button "Download" at bounding box center [374, 282] width 47 height 15
click at [617, 23] on img at bounding box center [615, 19] width 14 height 14
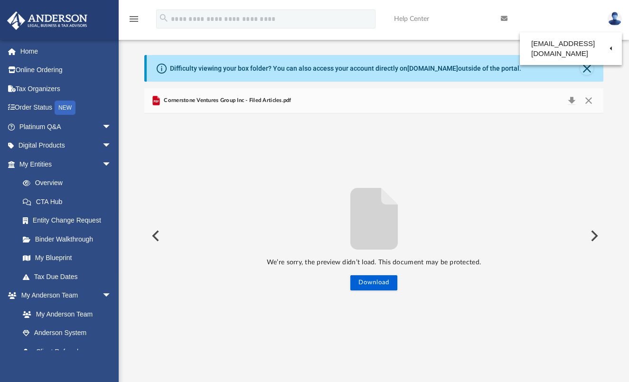
click at [552, 140] on div "We’re sorry, the preview didn’t load. This document may be protected. Download" at bounding box center [374, 236] width 460 height 245
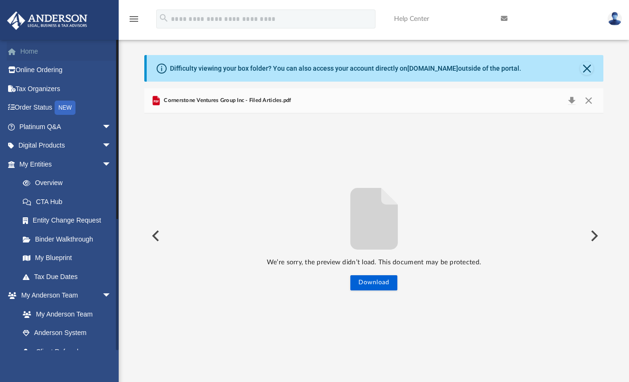
click at [30, 52] on link "Home" at bounding box center [66, 51] width 119 height 19
